Goal: Task Accomplishment & Management: Manage account settings

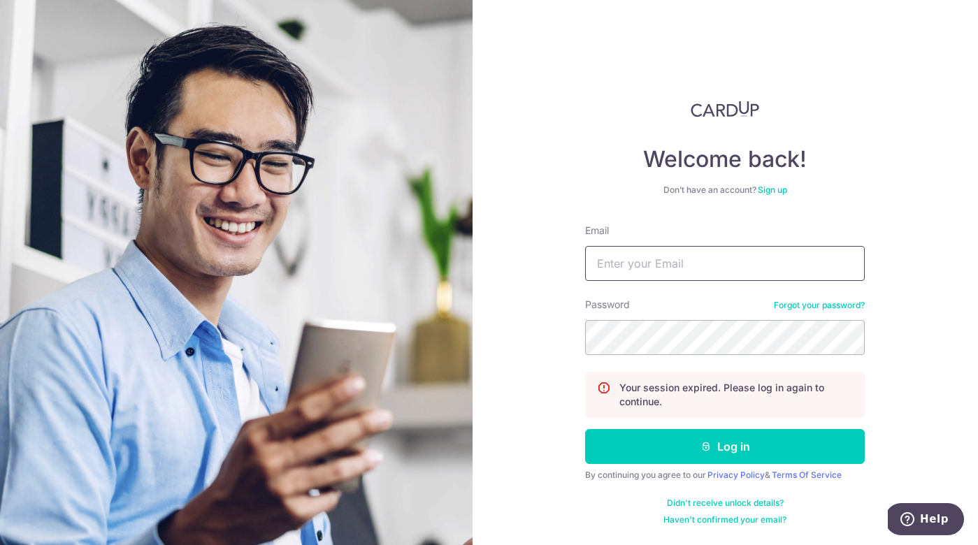
type input "Carolyn.omeara@onsitehealth.sg"
click at [725, 447] on button "Log in" at bounding box center [725, 446] width 280 height 35
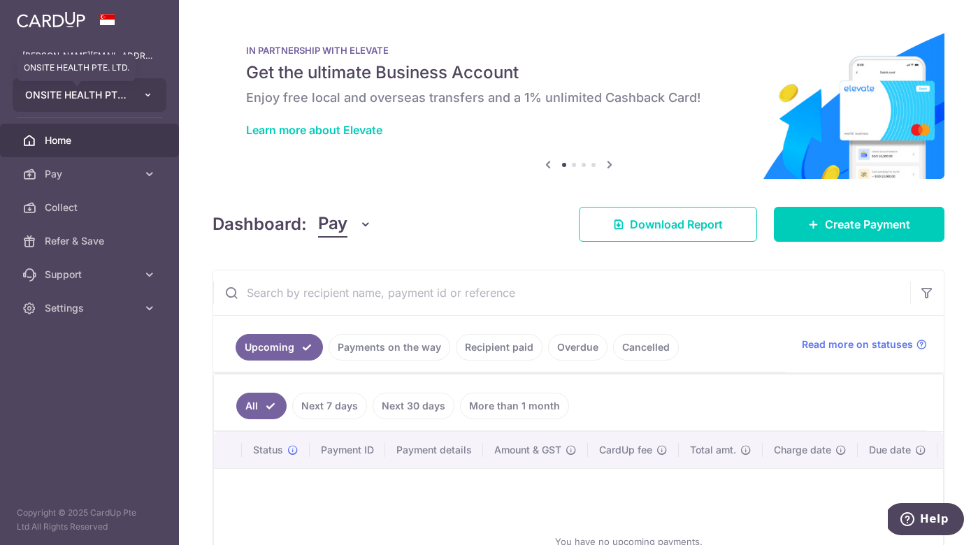
click at [122, 94] on span "ONSITE HEALTH PTE. LTD." at bounding box center [76, 95] width 103 height 14
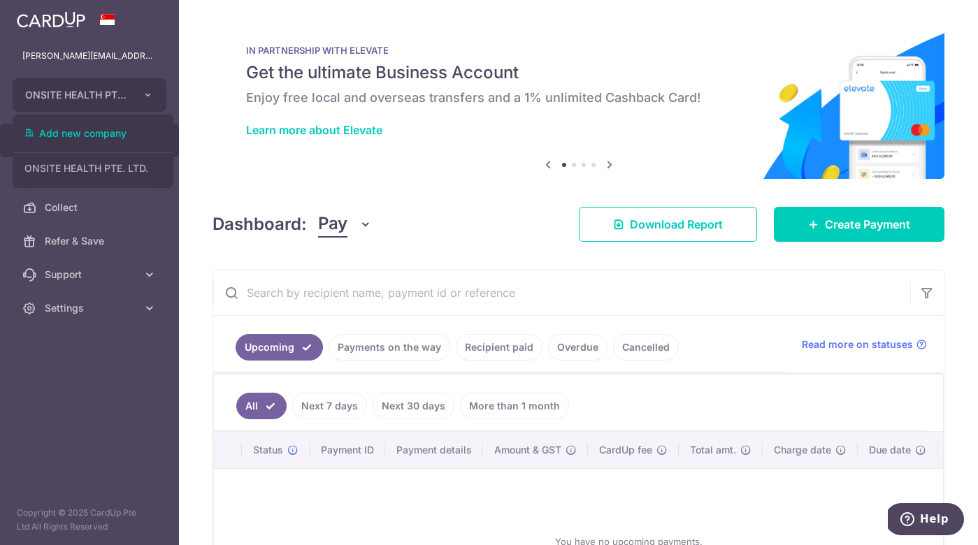
click at [80, 23] on img at bounding box center [51, 19] width 68 height 17
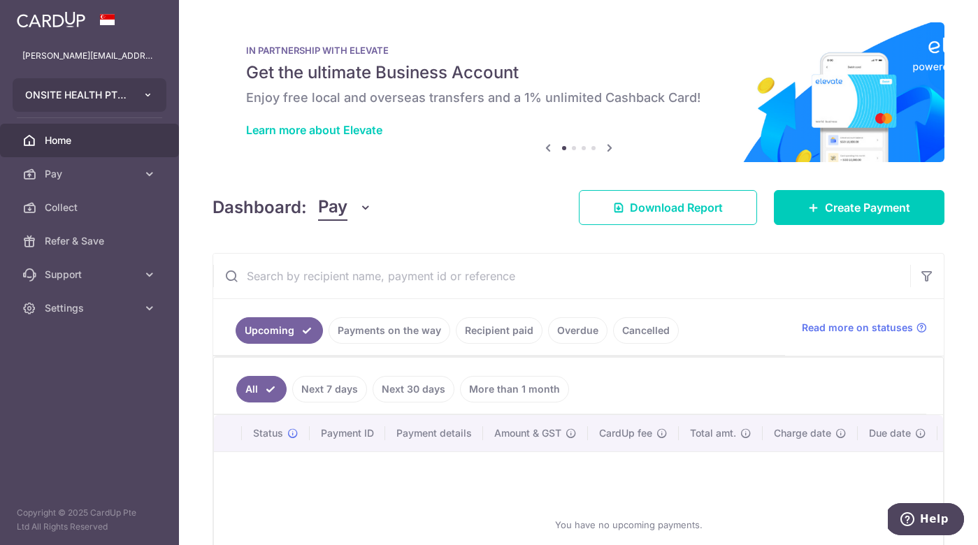
click at [132, 101] on button "ONSITE HEALTH PTE. LTD." at bounding box center [90, 95] width 154 height 34
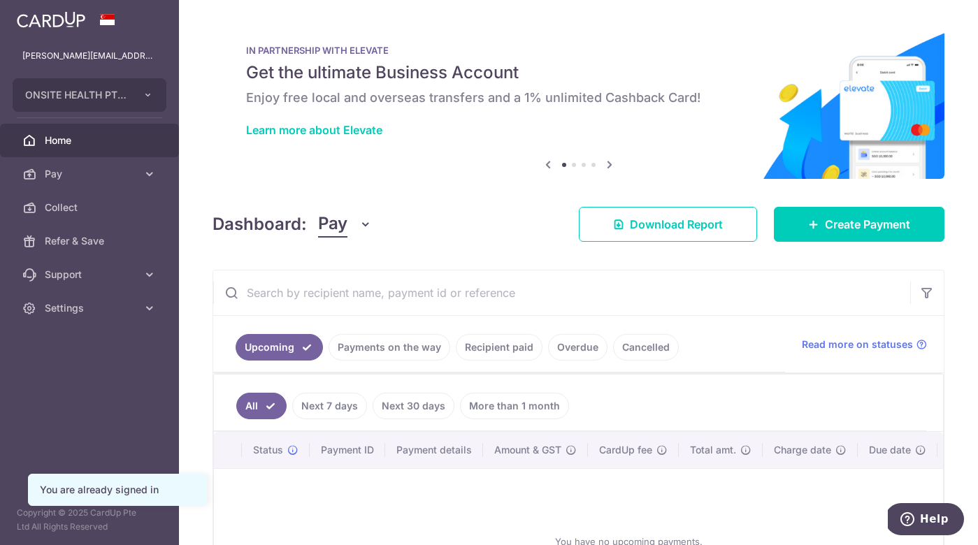
click at [130, 489] on div "You are already signed in" at bounding box center [117, 490] width 155 height 14
click at [150, 92] on icon "button" at bounding box center [148, 94] width 11 height 11
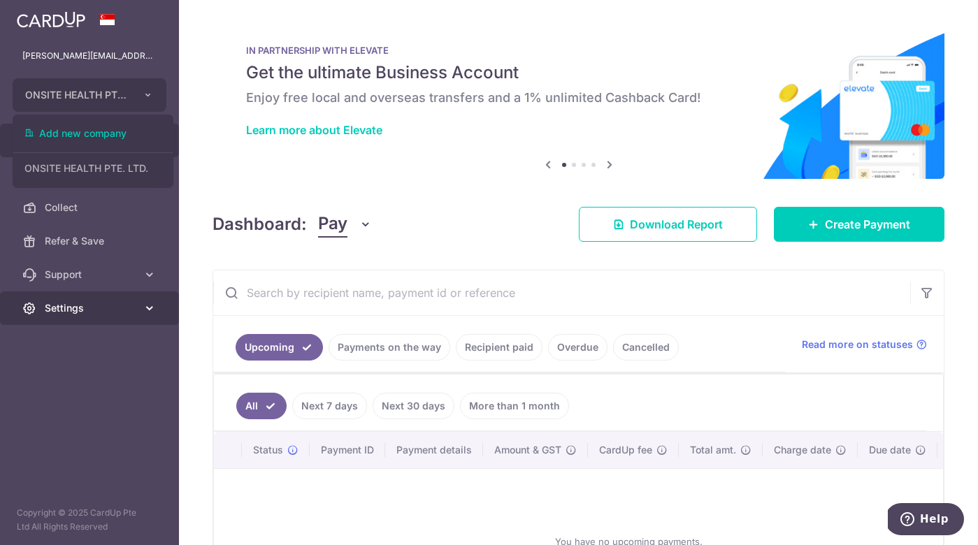
click at [127, 309] on span "Settings" at bounding box center [91, 308] width 92 height 14
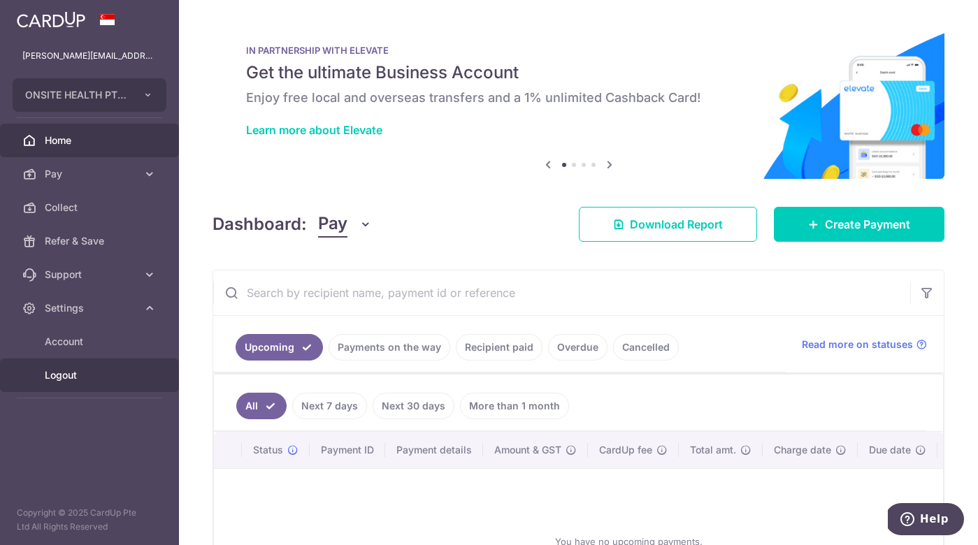
click at [64, 372] on span "Logout" at bounding box center [91, 375] width 92 height 14
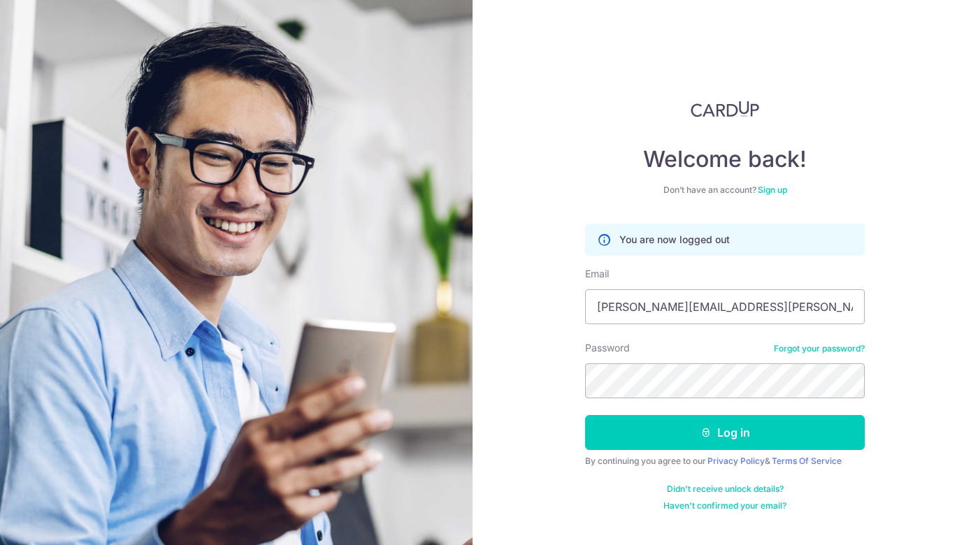
type input "[PERSON_NAME][EMAIL_ADDRESS][PERSON_NAME][DOMAIN_NAME]"
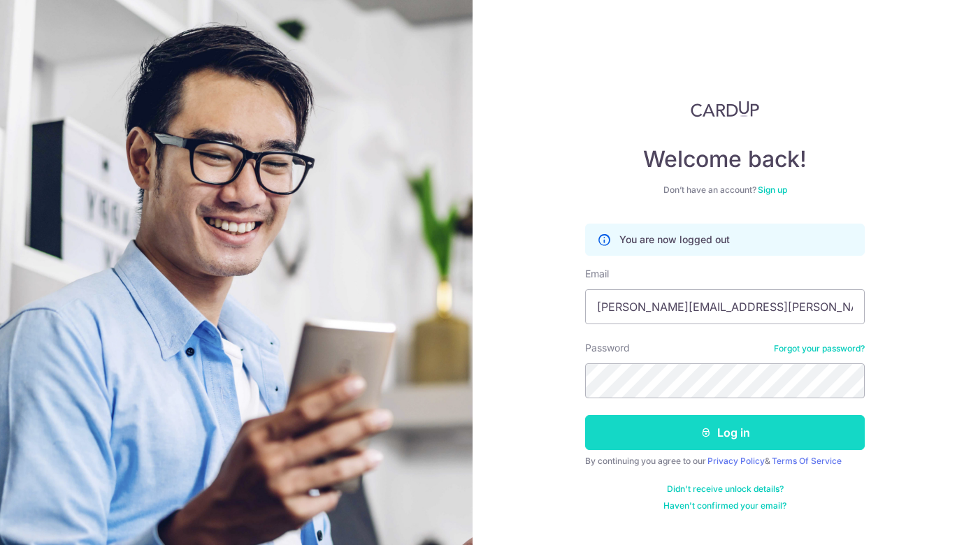
click at [765, 428] on button "Log in" at bounding box center [725, 432] width 280 height 35
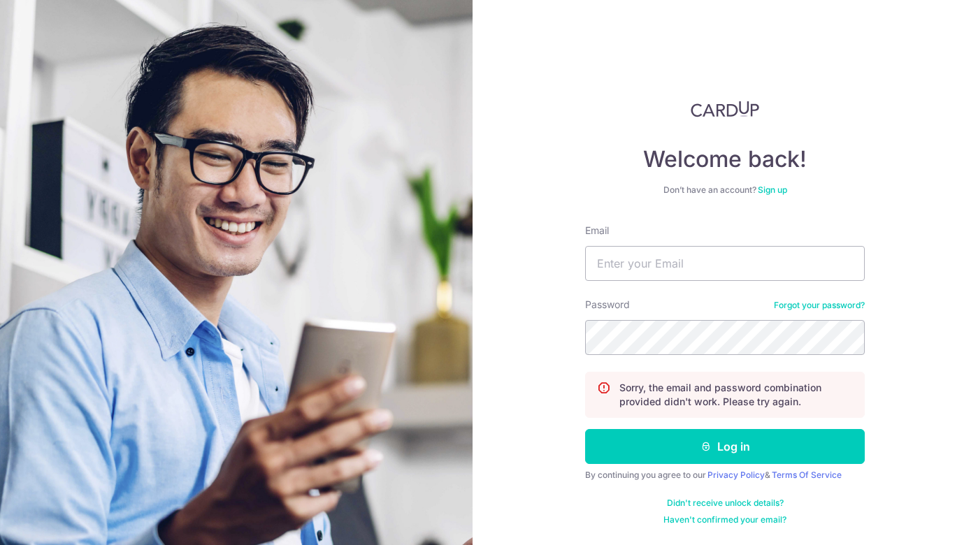
click at [612, 198] on div "Welcome back! Don’t have an account? Sign up Email Password Forgot your passwor…" at bounding box center [725, 313] width 280 height 425
